Goal: Task Accomplishment & Management: Use online tool/utility

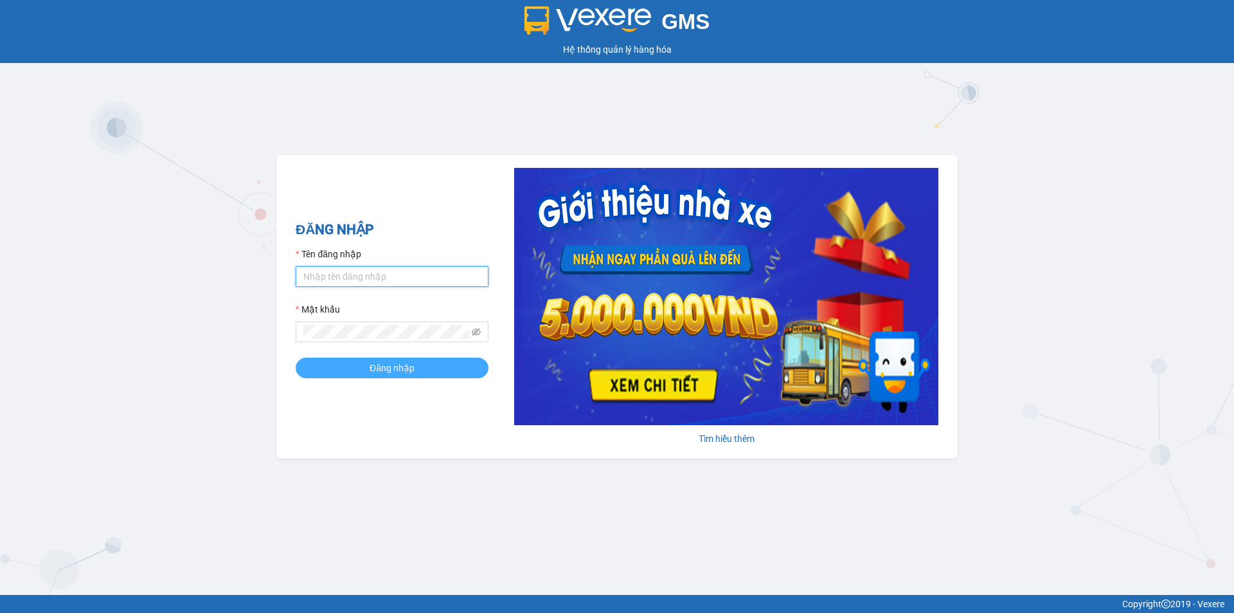
type input "mydao.tuannga"
click at [393, 368] on span "Đăng nhập" at bounding box center [392, 368] width 45 height 14
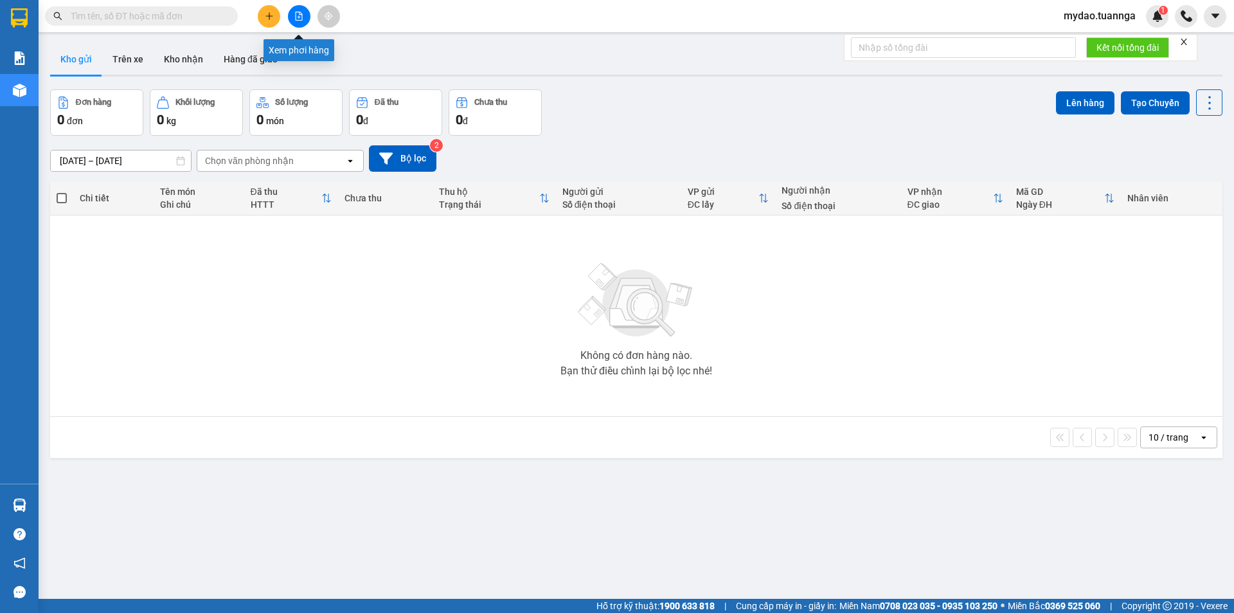
click at [301, 19] on icon "file-add" at bounding box center [298, 16] width 9 height 9
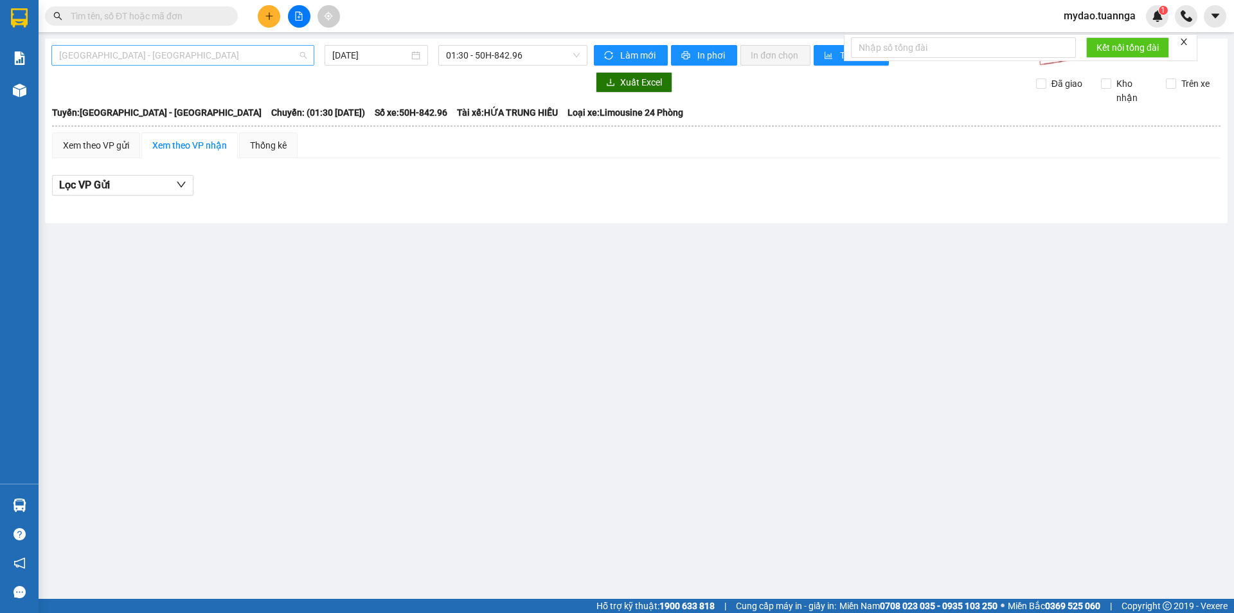
click at [246, 64] on span "Sài Gòn - Rạch Giá" at bounding box center [182, 55] width 247 height 19
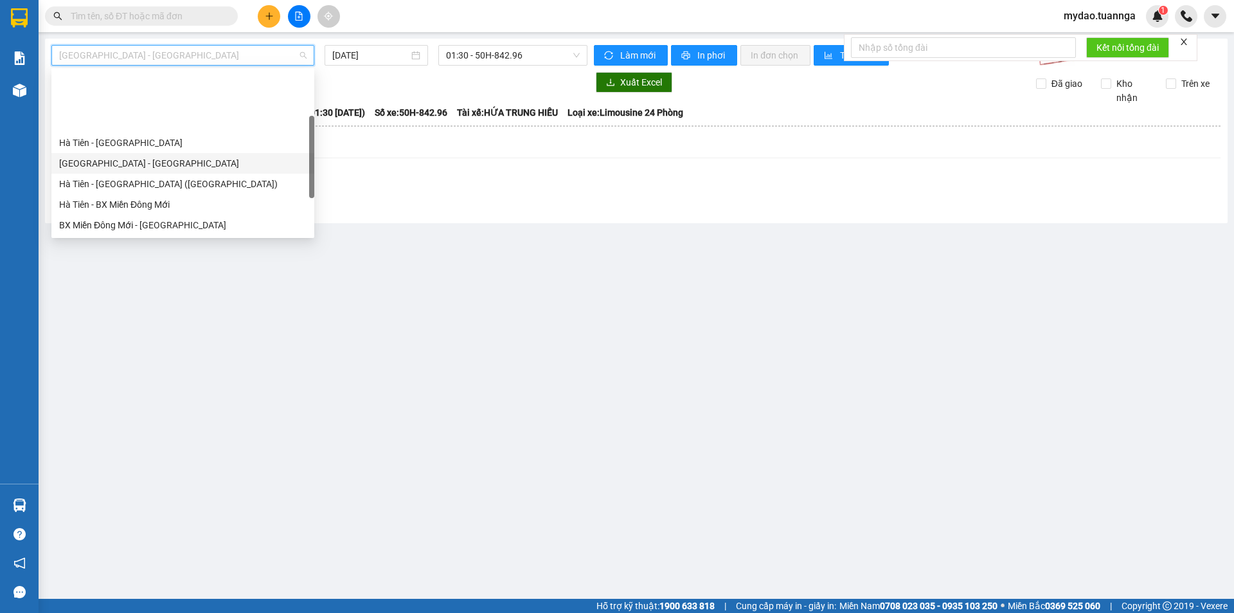
scroll to position [118, 0]
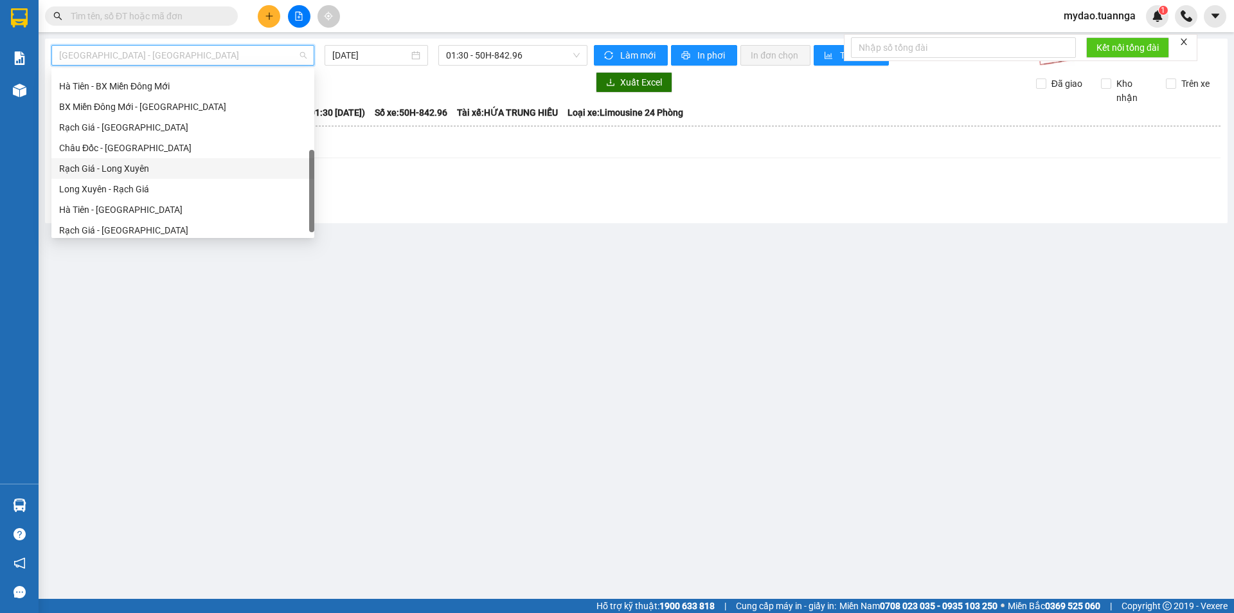
click at [160, 164] on div "Rạch Giá - Long Xuyên" at bounding box center [182, 168] width 247 height 14
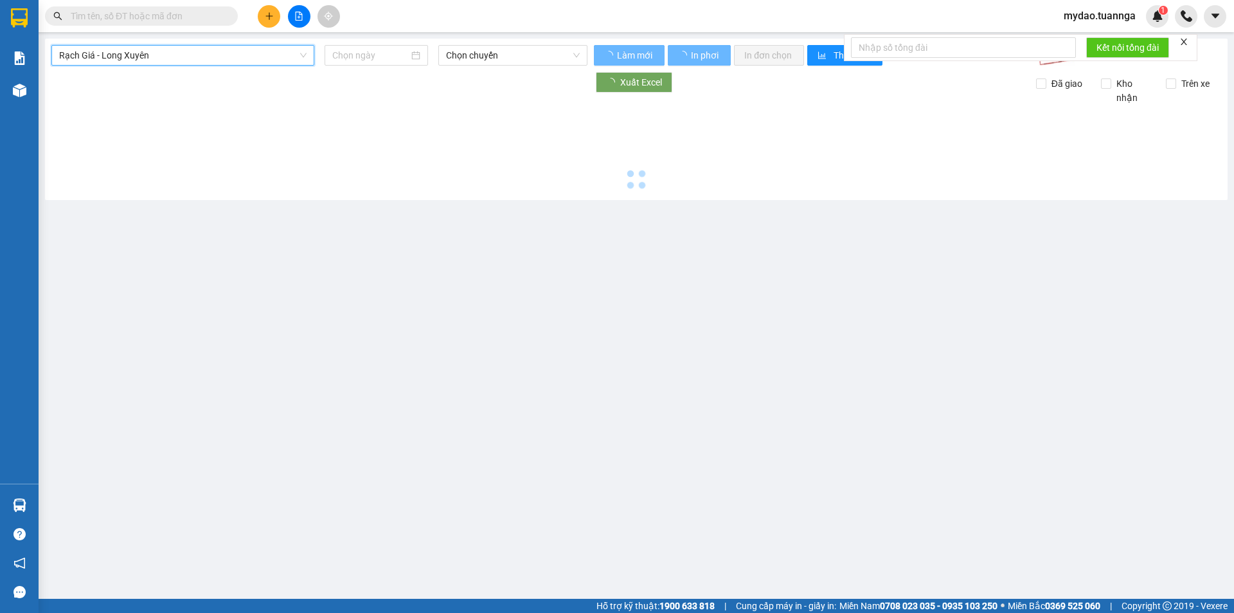
type input "13/09/2025"
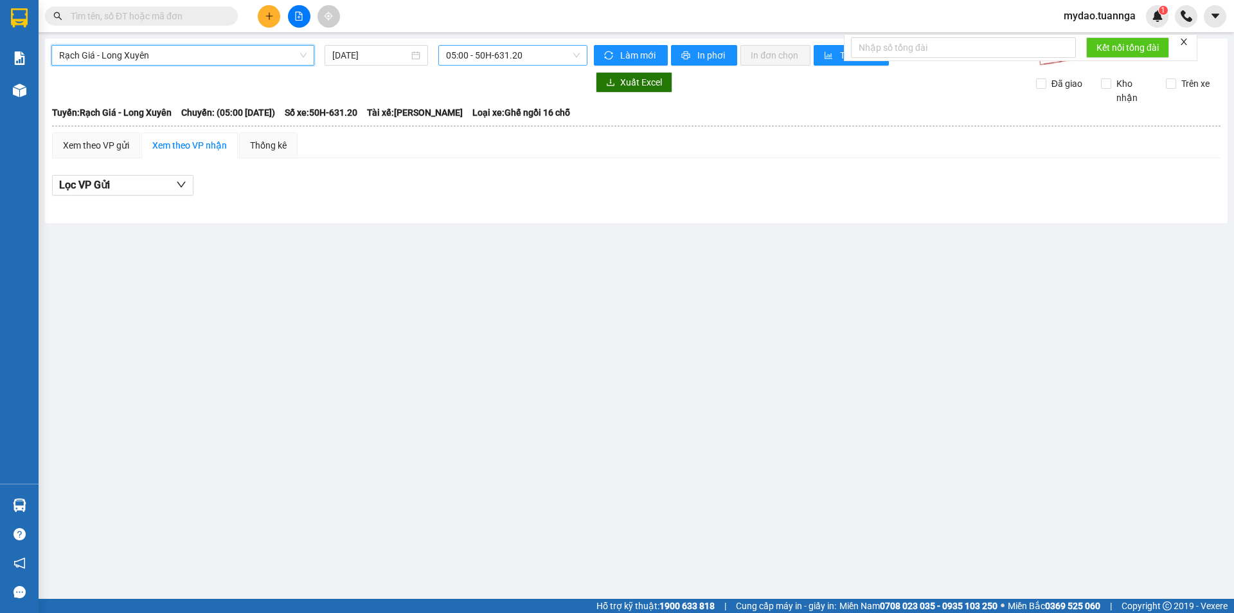
click at [459, 57] on span "05:00 - 50H-631.20" at bounding box center [513, 55] width 134 height 19
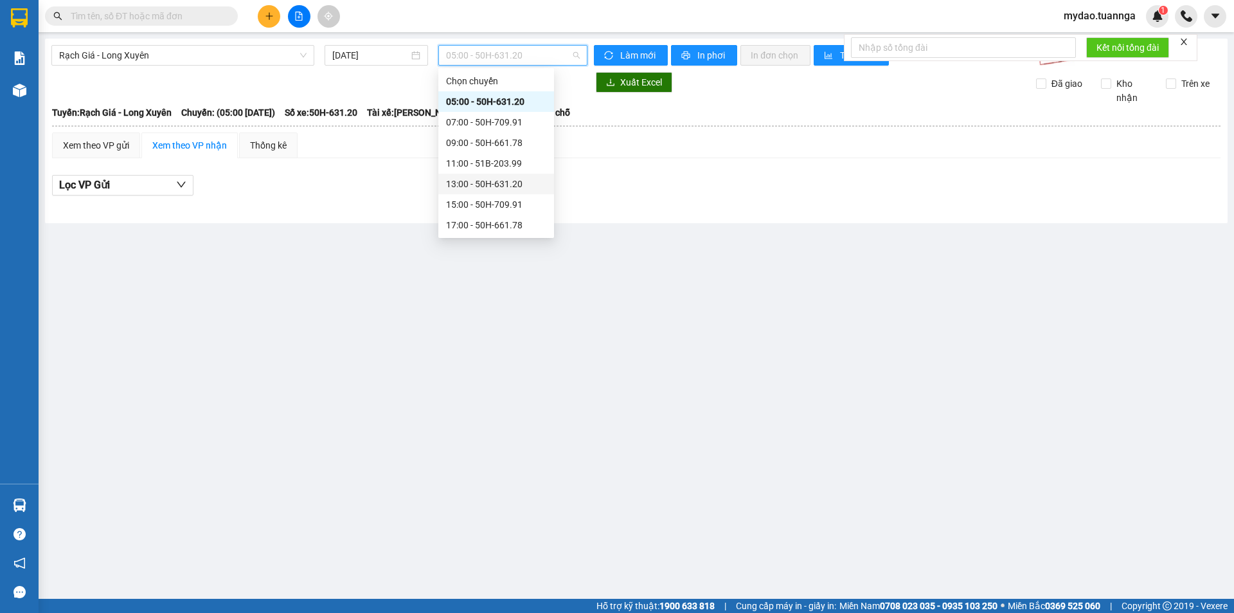
click at [487, 185] on div "13:00 - 50H-631.20" at bounding box center [496, 184] width 100 height 14
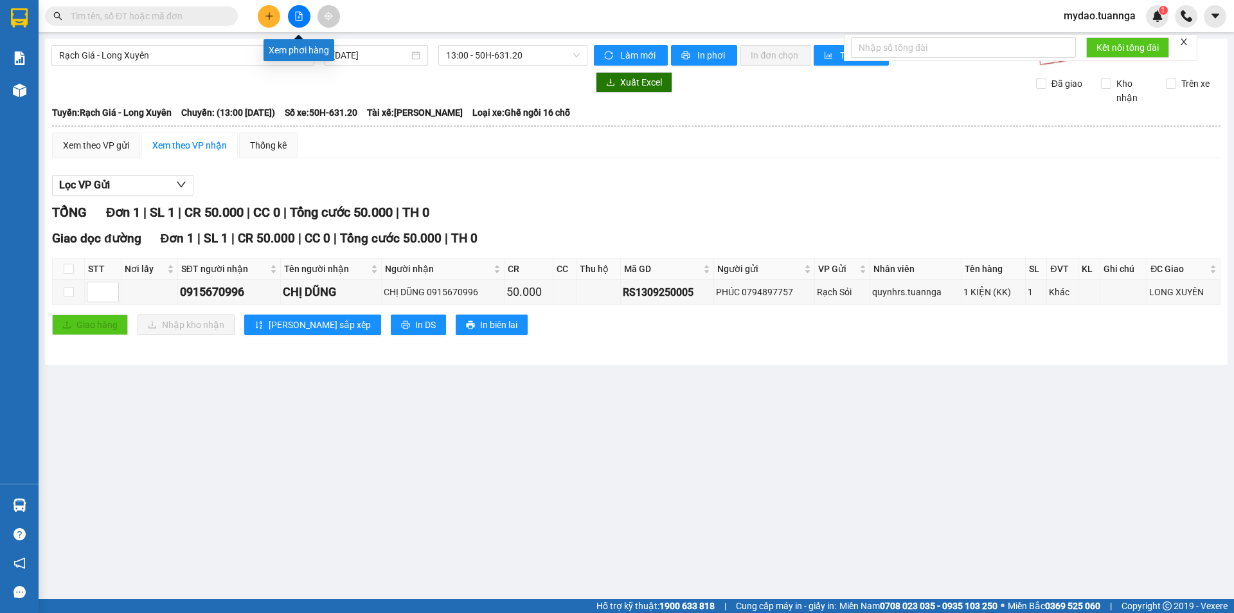
click at [302, 17] on icon "file-add" at bounding box center [299, 16] width 7 height 9
click at [300, 16] on icon "file-add" at bounding box center [298, 16] width 9 height 9
click at [368, 55] on input "13/09/2025" at bounding box center [370, 55] width 76 height 14
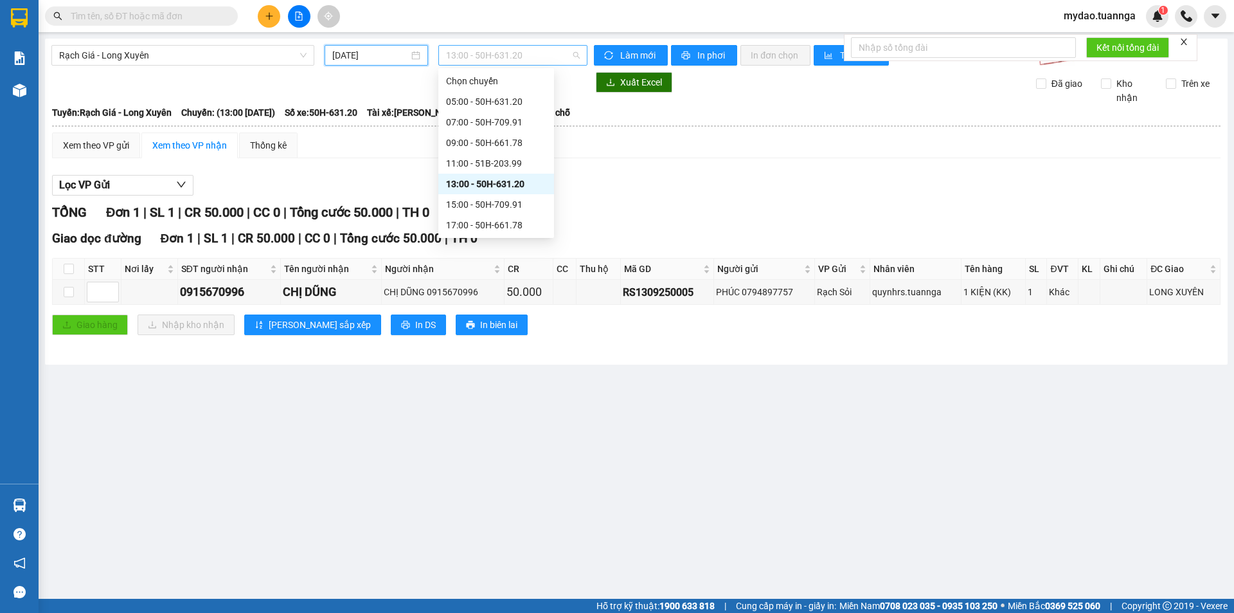
click at [509, 53] on span "13:00 - 50H-631.20" at bounding box center [513, 55] width 134 height 19
click at [474, 209] on div "15:00 - 50H-709.91" at bounding box center [496, 204] width 100 height 14
